Goal: Task Accomplishment & Management: Use online tool/utility

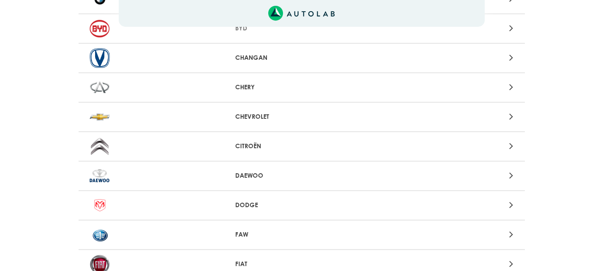
scroll to position [178, 0]
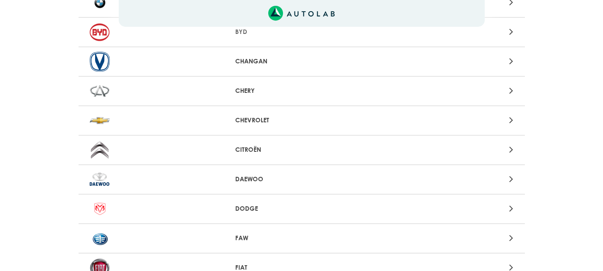
click at [95, 119] on img at bounding box center [100, 121] width 20 height 20
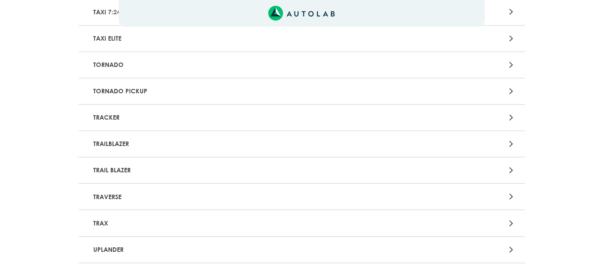
scroll to position [2320, 0]
click at [106, 112] on p "TRACKER" at bounding box center [229, 118] width 278 height 17
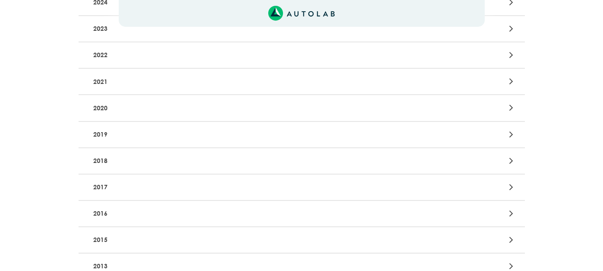
scroll to position [194, 0]
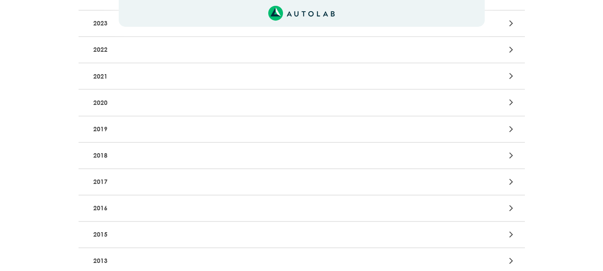
click at [142, 235] on p "2015" at bounding box center [229, 234] width 278 height 17
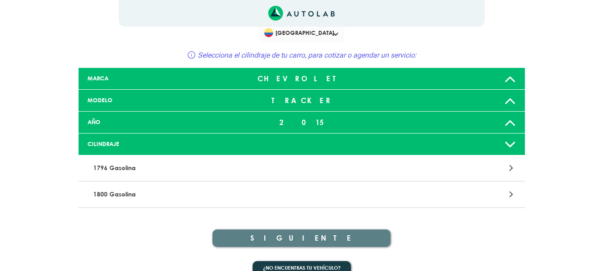
scroll to position [33, 0]
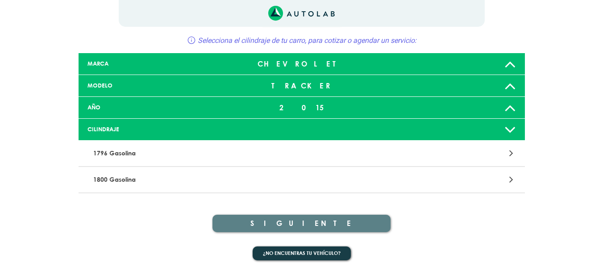
click at [128, 152] on p "1796 Gasolina" at bounding box center [229, 153] width 278 height 17
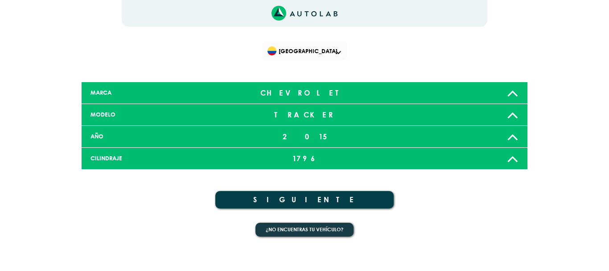
click at [292, 205] on button "SIGUIENTE" at bounding box center [304, 199] width 178 height 17
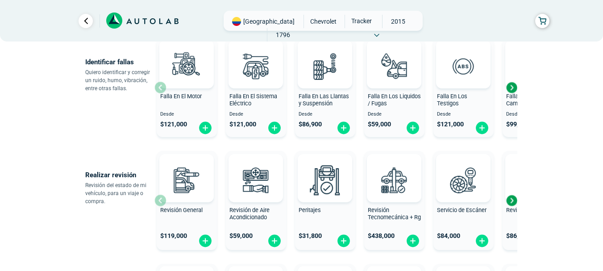
scroll to position [223, 0]
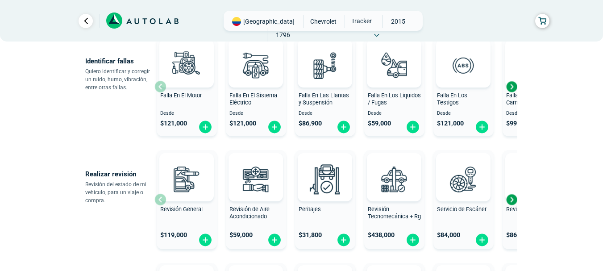
click at [514, 203] on div "Next slide" at bounding box center [511, 199] width 13 height 13
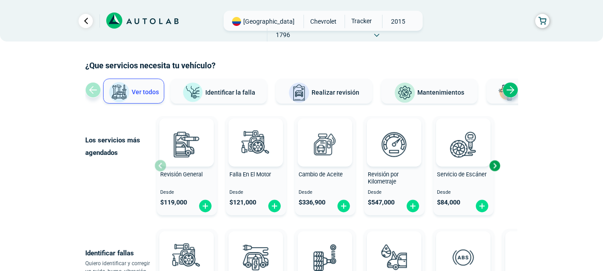
scroll to position [45, 0]
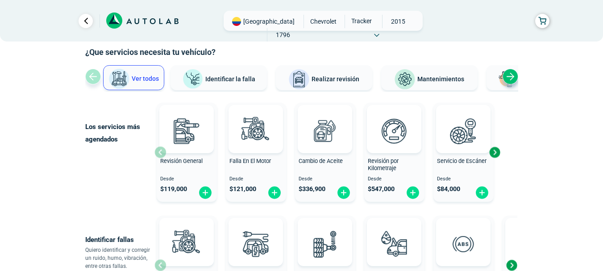
click at [495, 149] on div "Next slide" at bounding box center [494, 151] width 13 height 13
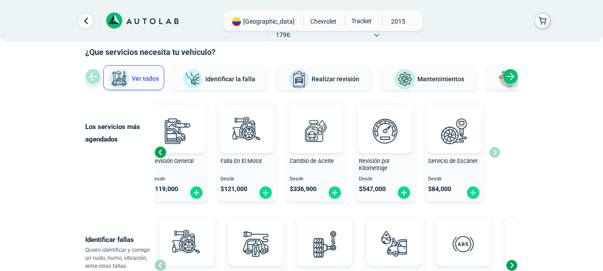
click at [409, 84] on img at bounding box center [404, 79] width 21 height 21
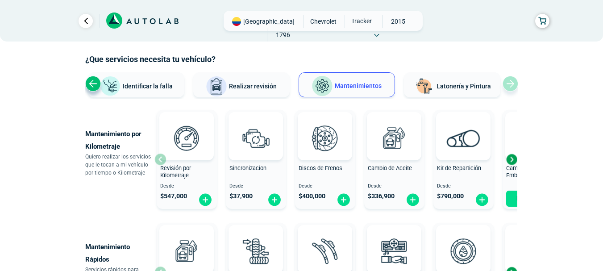
scroll to position [36, 0]
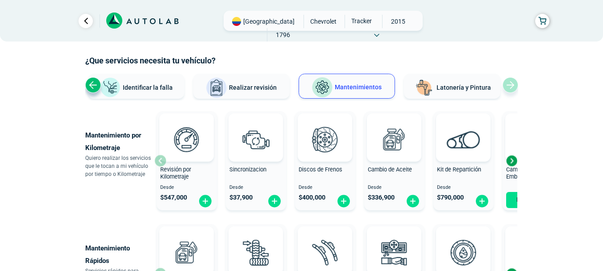
click at [512, 162] on div "Next slide" at bounding box center [511, 160] width 13 height 13
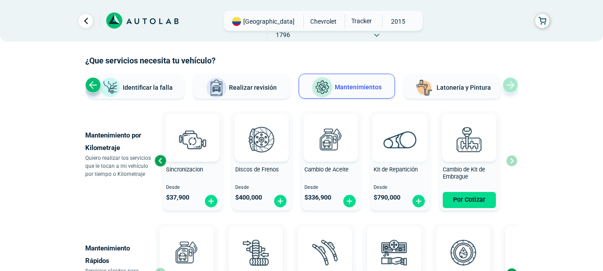
click at [402, 146] on img at bounding box center [399, 139] width 33 height 17
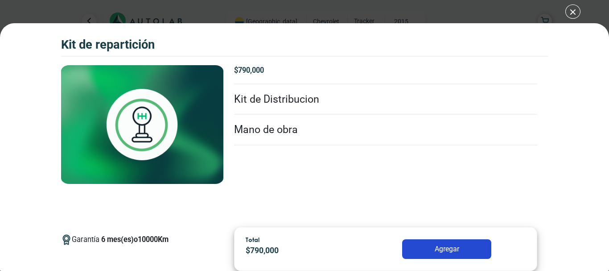
click at [572, 11] on div "Kit de Repartición Kit de Repartición Garantía 6 Km" at bounding box center [304, 135] width 609 height 271
